Goal: Find contact information: Find contact information

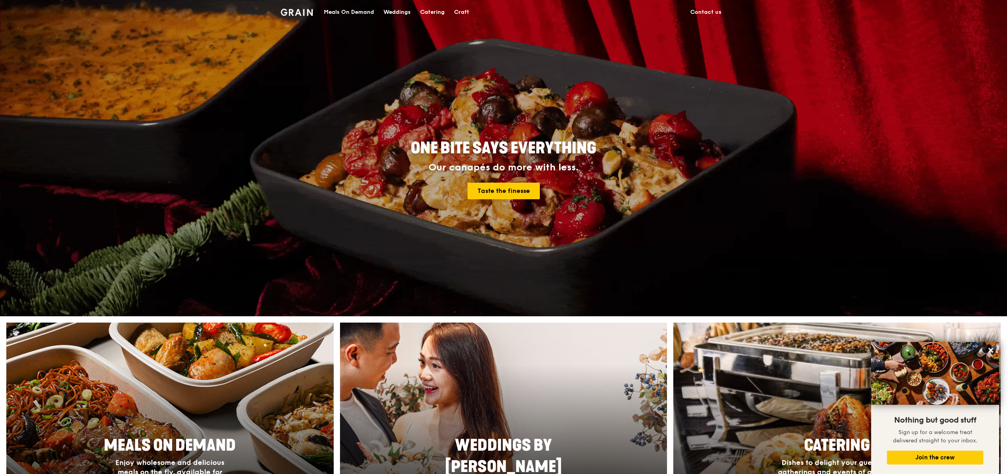
click at [716, 11] on link "Contact us" at bounding box center [706, 12] width 41 height 24
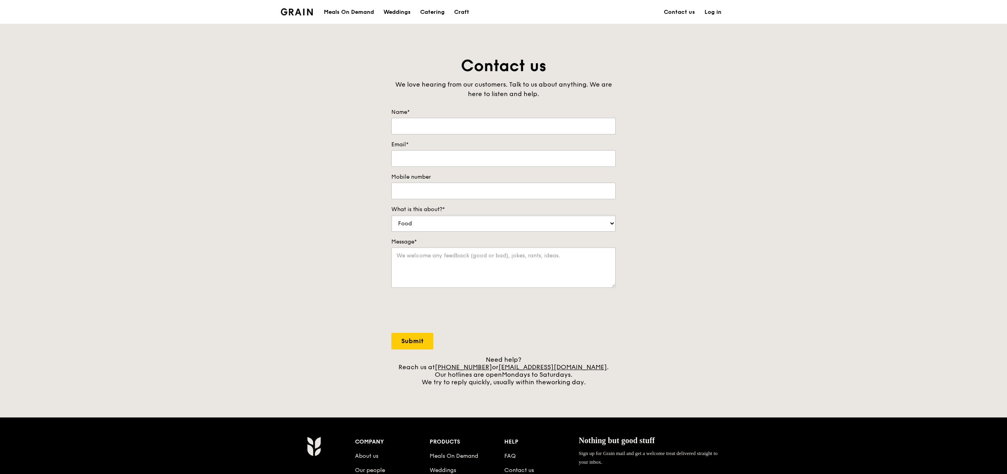
click at [545, 215] on select "Food Service Billing/Payment Catering Others" at bounding box center [503, 223] width 224 height 17
click at [397, 8] on div "Weddings" at bounding box center [396, 12] width 27 height 24
